Goal: Task Accomplishment & Management: Manage account settings

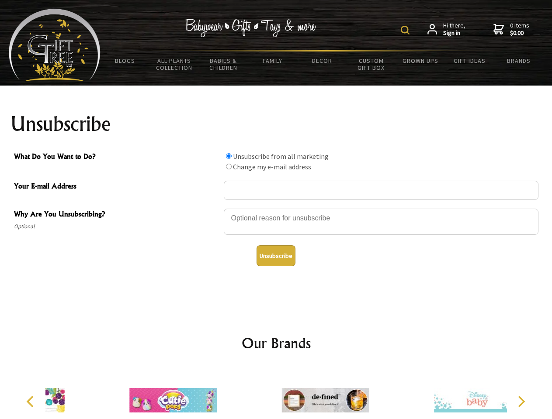
click at [406, 30] on img at bounding box center [405, 30] width 9 height 9
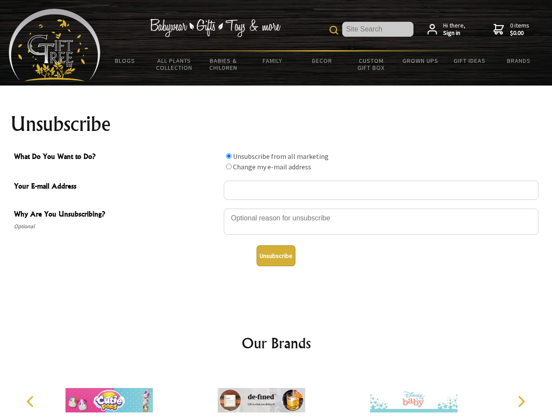
click at [276, 208] on div at bounding box center [381, 223] width 314 height 31
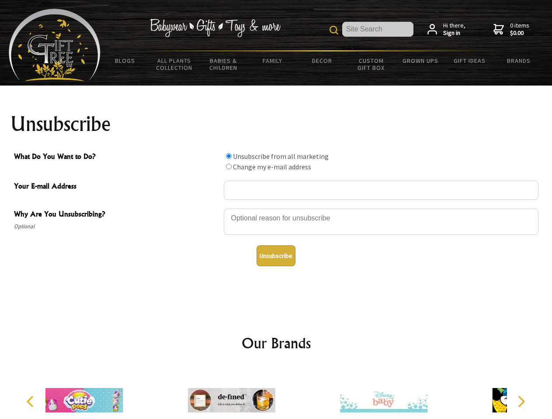
click at [228, 156] on input "What Do You Want to Do?" at bounding box center [229, 156] width 6 height 6
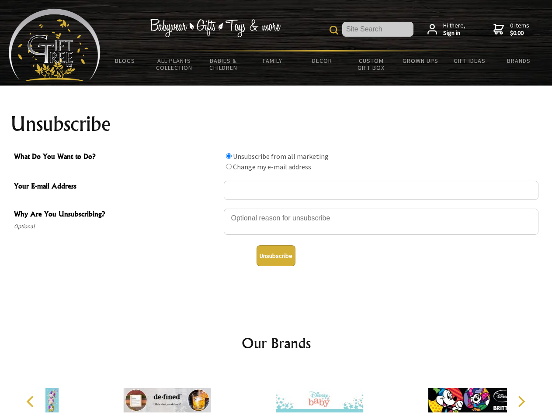
click at [228, 166] on input "What Do You Want to Do?" at bounding box center [229, 167] width 6 height 6
radio input "true"
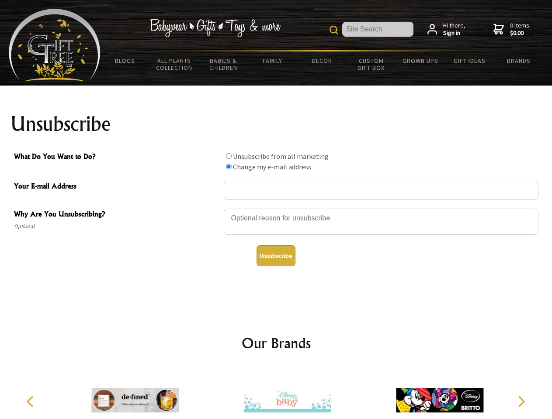
click at [276, 256] on button "Unsubscribe" at bounding box center [275, 255] width 39 height 21
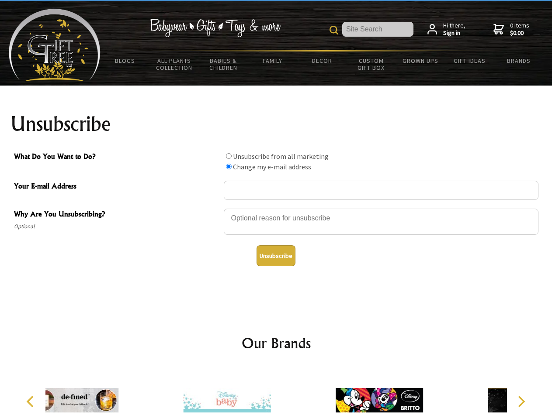
click at [303, 394] on div at bounding box center [379, 402] width 152 height 68
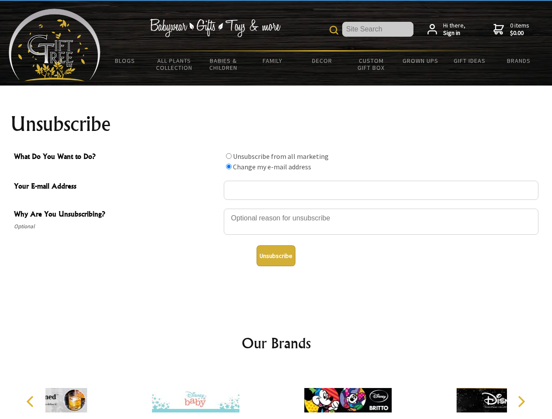
click at [31, 402] on icon "Previous" at bounding box center [30, 401] width 11 height 11
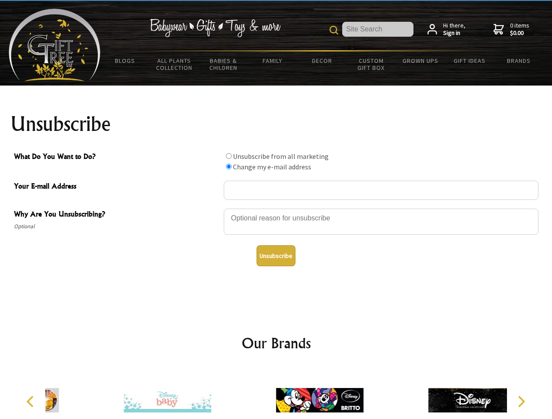
click at [521, 402] on icon "Next" at bounding box center [520, 401] width 11 height 11
